Goal: Task Accomplishment & Management: Manage account settings

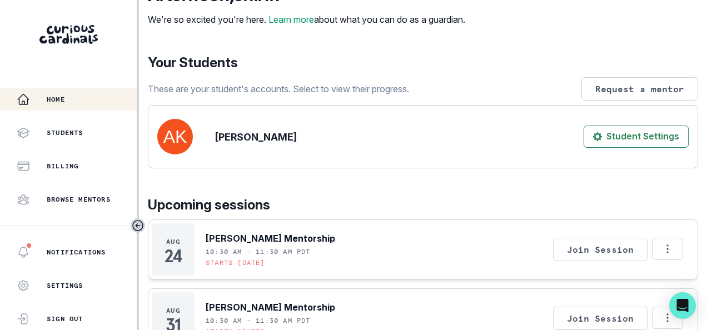
scroll to position [111, 0]
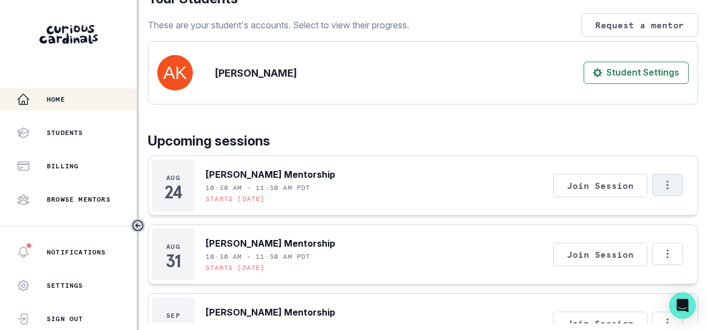
click at [662, 191] on icon "Options" at bounding box center [668, 185] width 12 height 12
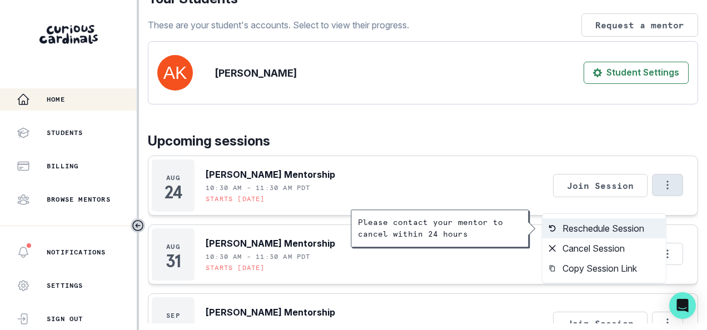
click at [616, 226] on button "Reschedule Session" at bounding box center [604, 229] width 123 height 20
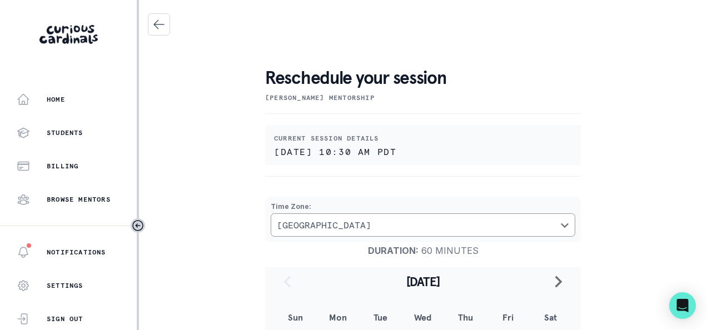
scroll to position [167, 0]
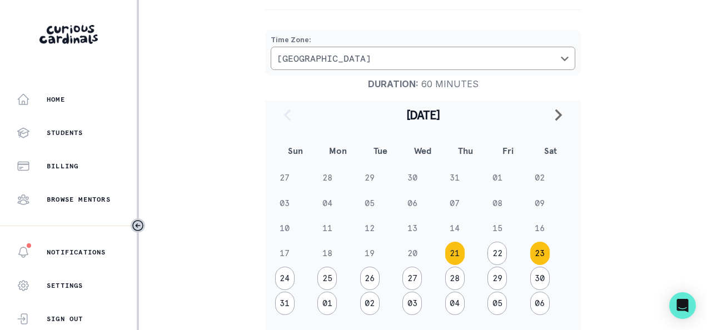
click at [539, 252] on button "23" at bounding box center [539, 253] width 19 height 23
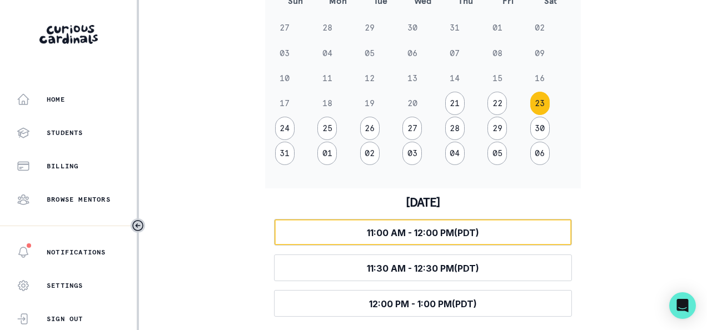
click at [467, 233] on span "11:00 AM - 12:00 PM (PDT)" at bounding box center [423, 232] width 112 height 11
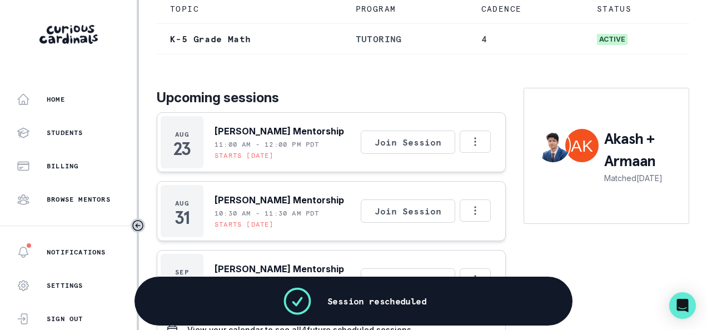
scroll to position [167, 0]
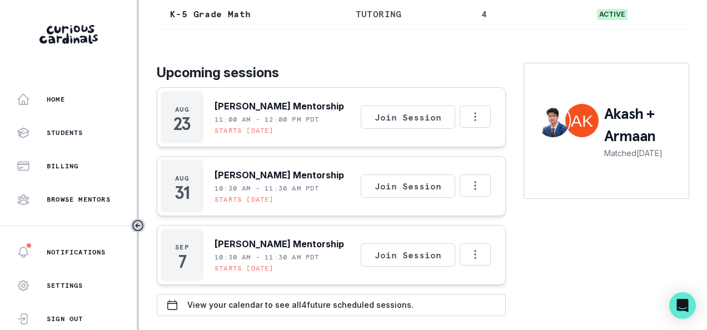
click at [449, 75] on div "Upcoming sessions [DATE] [PERSON_NAME] Mentorship 11:00 AM - 12:00 PM PDT Start…" at bounding box center [423, 177] width 533 height 278
